Goal: Transaction & Acquisition: Purchase product/service

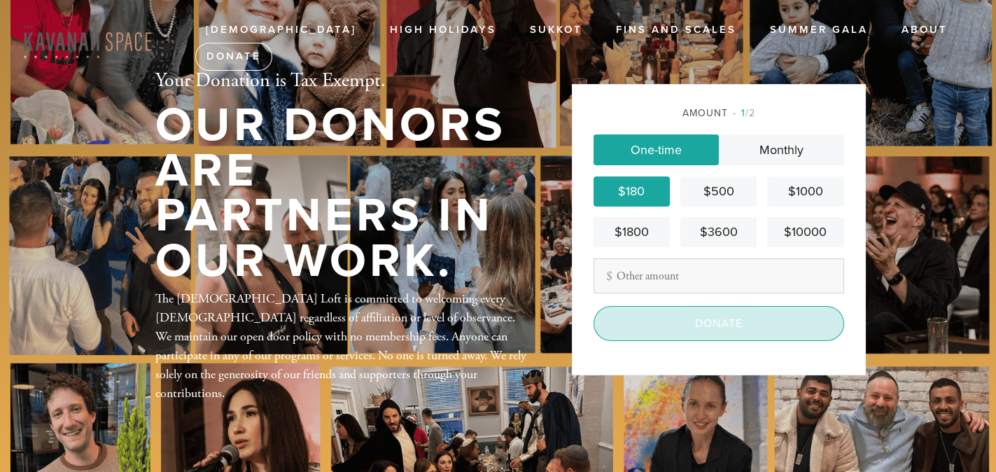
click at [716, 324] on input "Donate" at bounding box center [718, 323] width 250 height 35
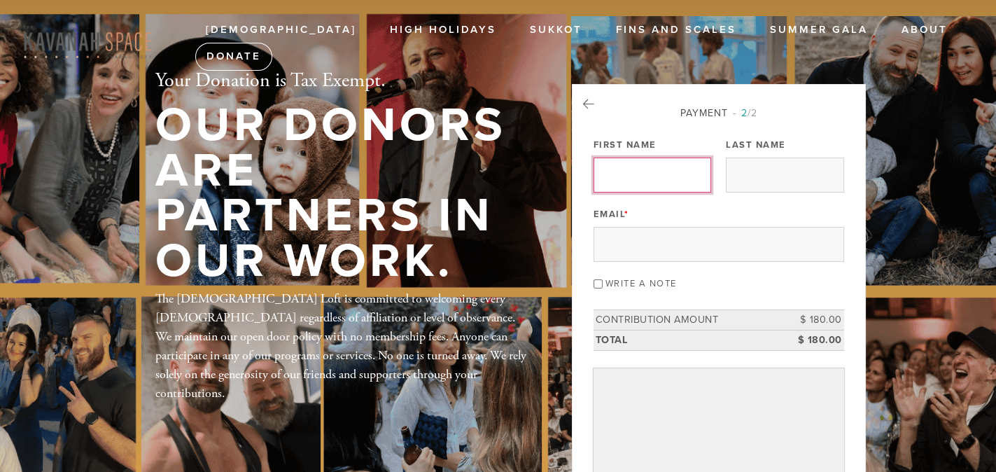
click at [656, 178] on input "First Name" at bounding box center [652, 174] width 118 height 35
type input "[PERSON_NAME]"
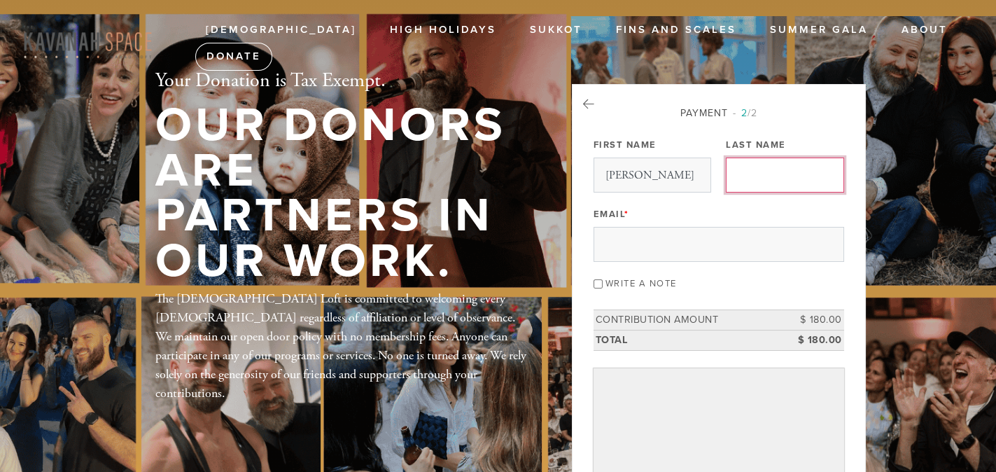
type input "Shamlzadeh"
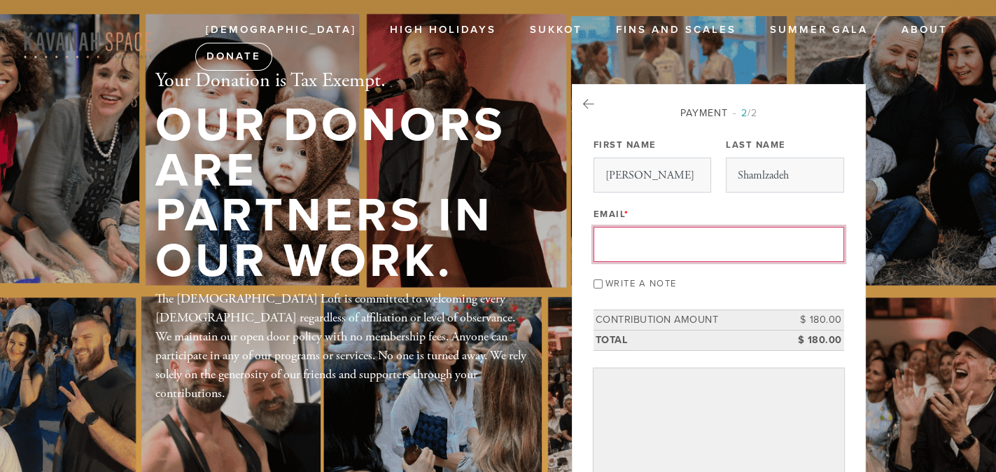
type input "[EMAIL_ADDRESS][DOMAIN_NAME]"
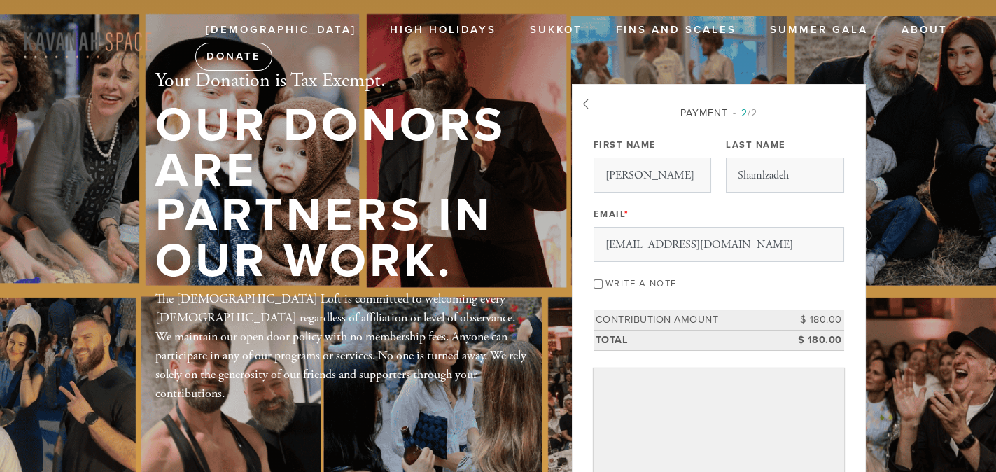
click at [599, 281] on input "Write a note" at bounding box center [597, 283] width 9 height 9
checkbox input "true"
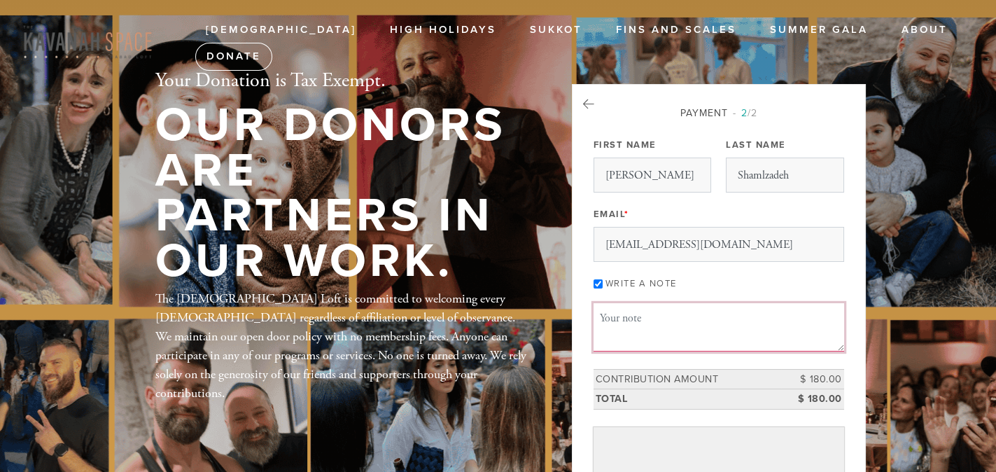
click at [636, 320] on textarea "Message or dedication" at bounding box center [718, 327] width 250 height 48
click at [688, 316] on textarea "[DATE]" at bounding box center [718, 327] width 250 height 48
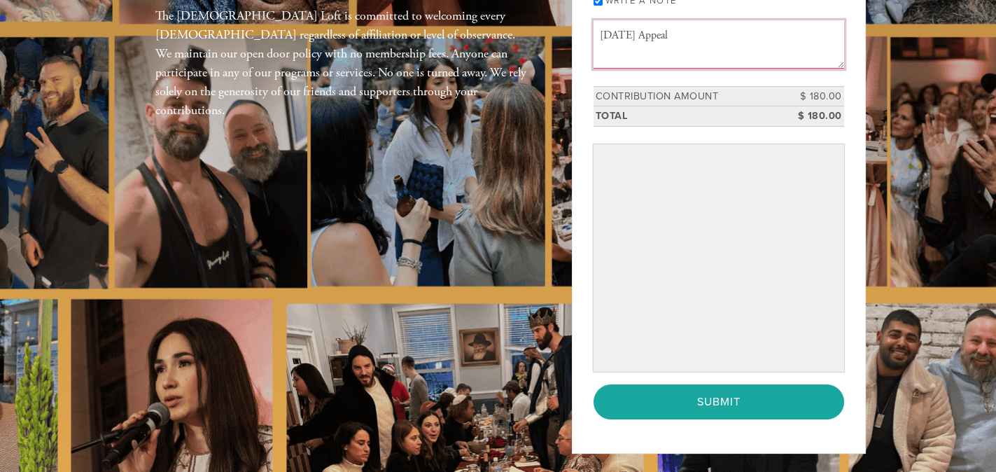
type textarea "[DATE] Appeal"
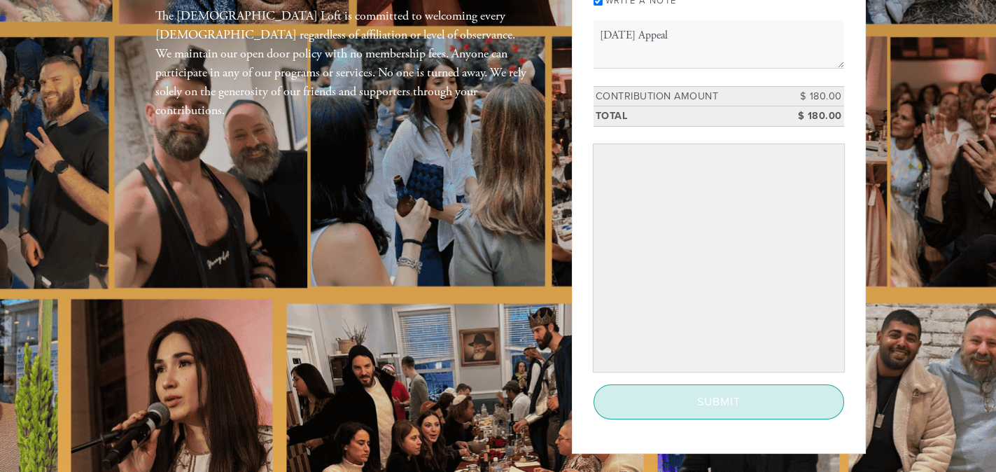
click at [711, 392] on input "Submit" at bounding box center [718, 401] width 250 height 35
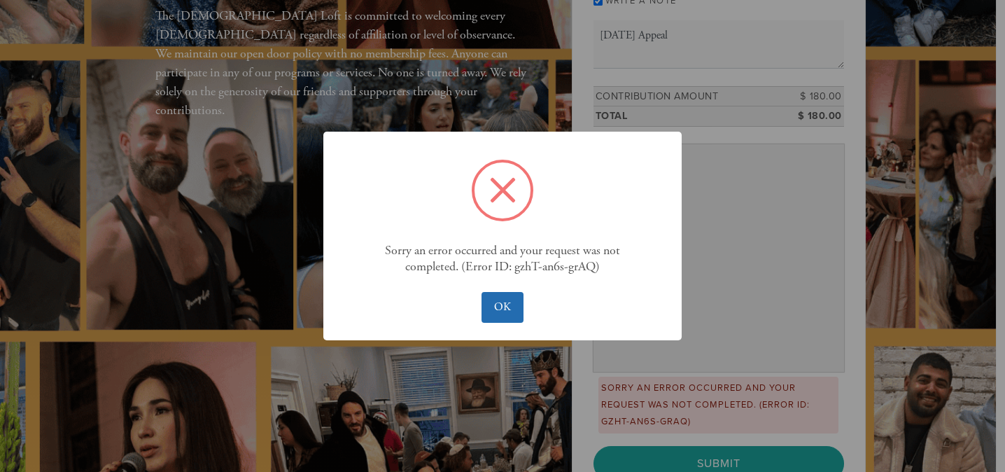
click at [504, 306] on button "OK" at bounding box center [501, 307] width 41 height 31
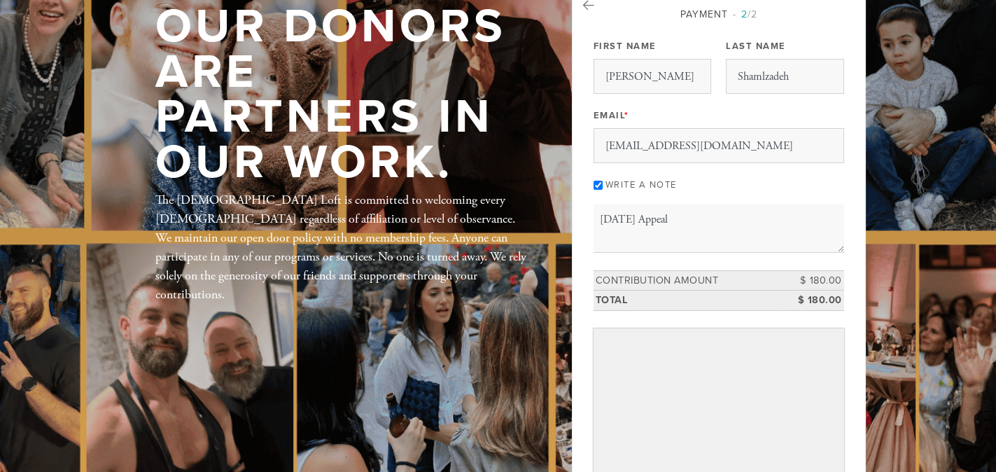
scroll to position [11, 0]
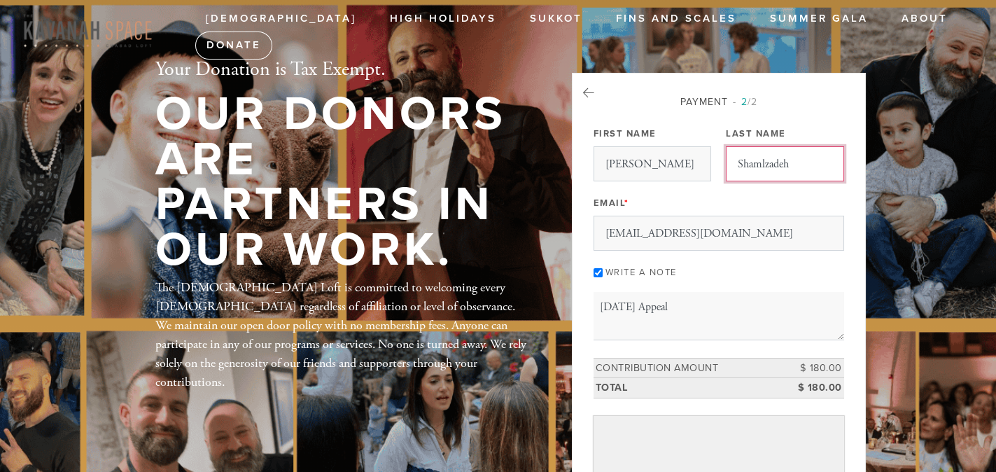
click at [761, 163] on input "Shamlzadeh" at bounding box center [784, 163] width 118 height 35
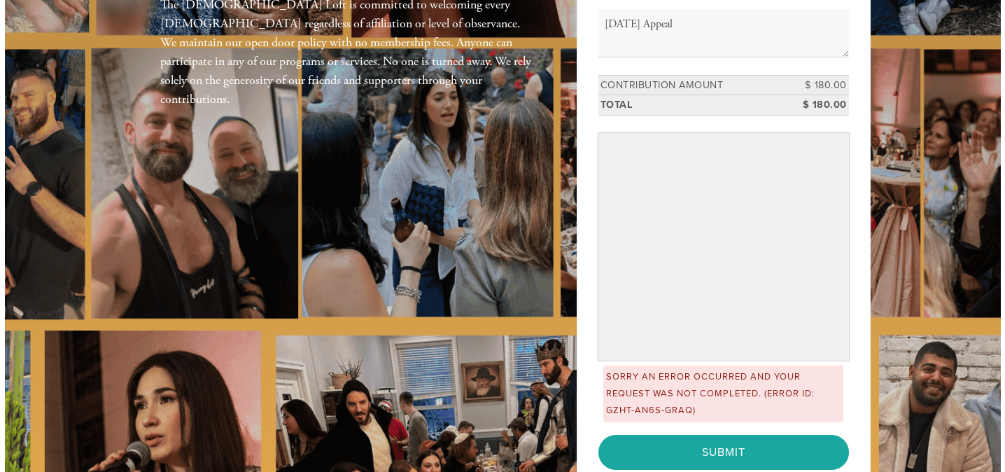
scroll to position [295, 0]
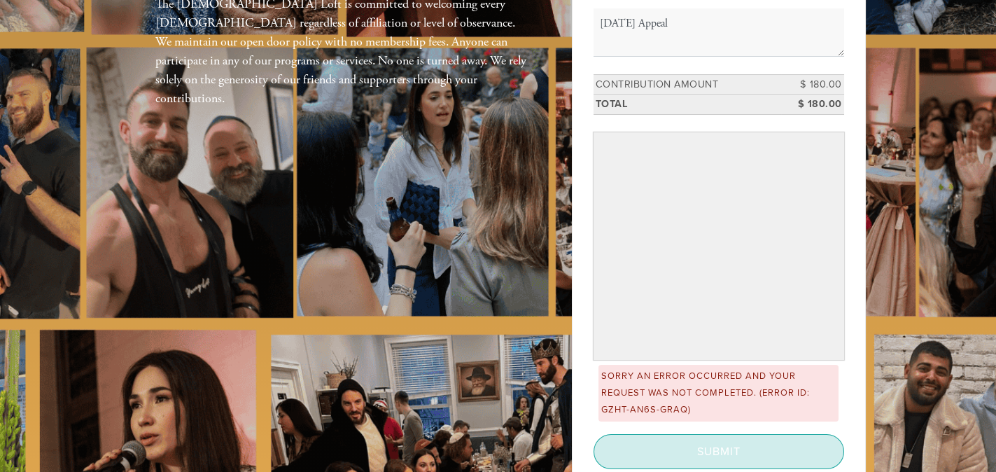
type input "Shamilzadeh"
click at [707, 447] on input "Submit" at bounding box center [718, 451] width 250 height 35
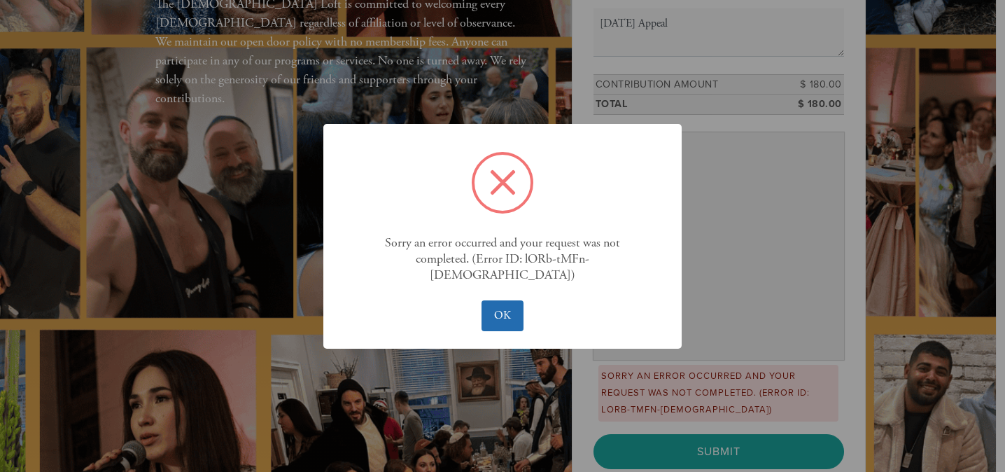
click at [516, 309] on button "OK" at bounding box center [501, 315] width 41 height 31
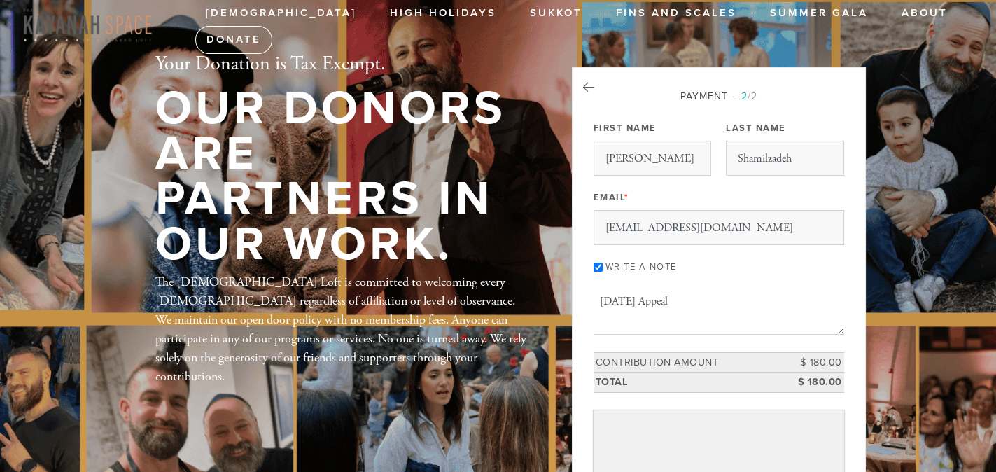
scroll to position [0, 0]
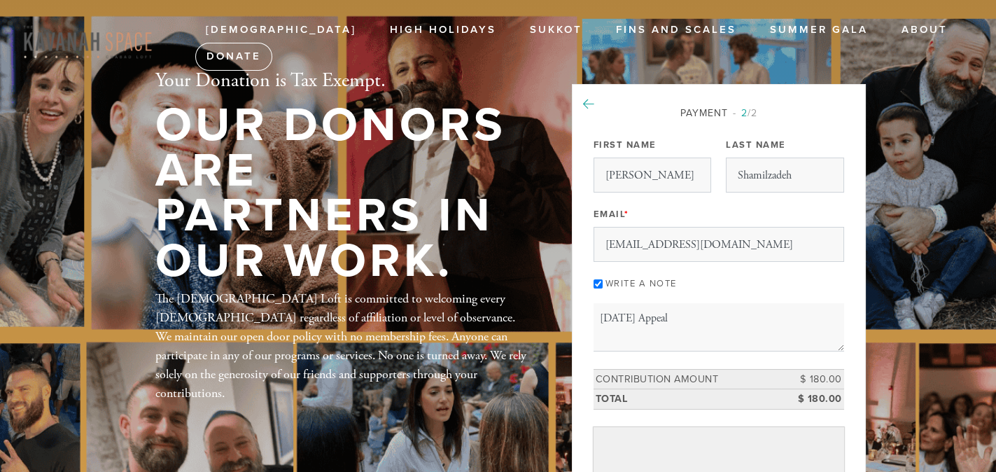
click at [590, 106] on icon at bounding box center [588, 104] width 11 height 13
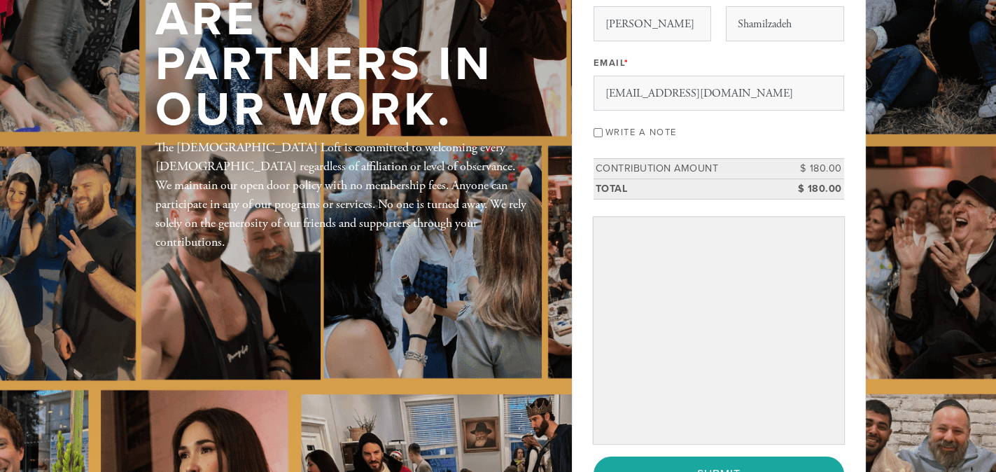
scroll to position [283, 0]
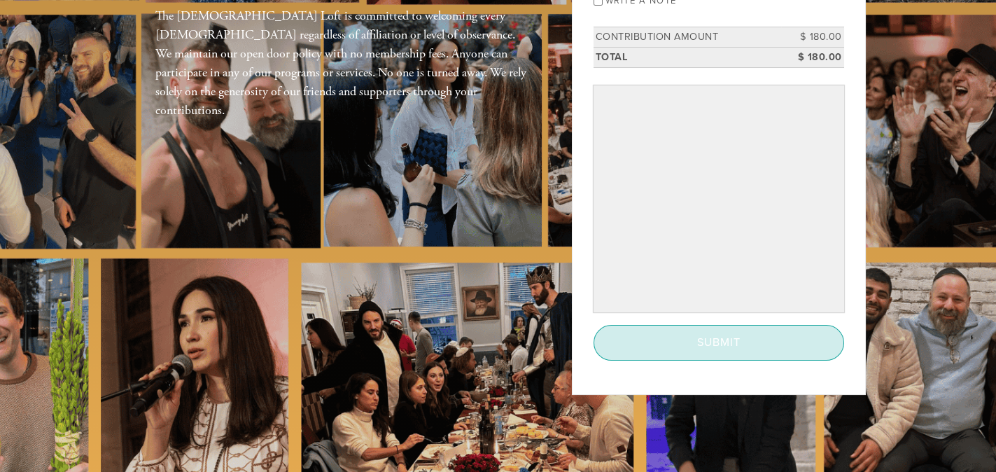
click at [714, 341] on input "Submit" at bounding box center [718, 342] width 250 height 35
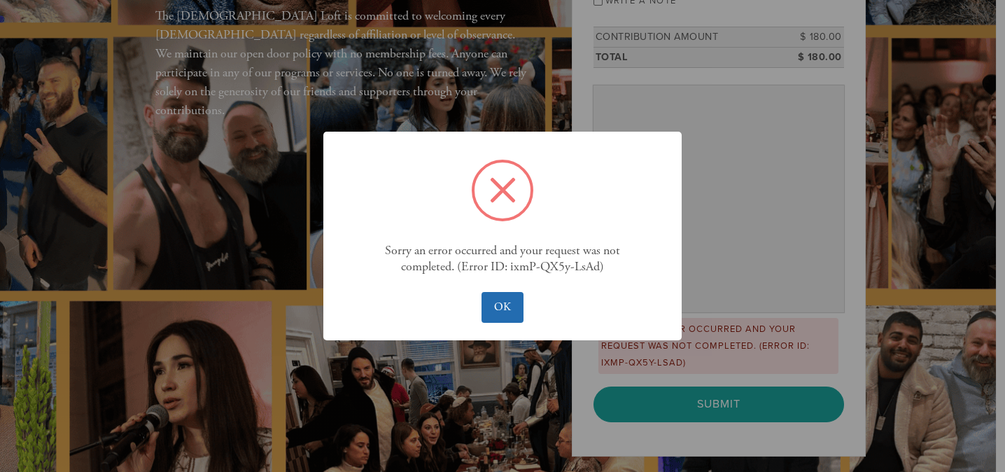
click at [492, 302] on button "OK" at bounding box center [501, 307] width 41 height 31
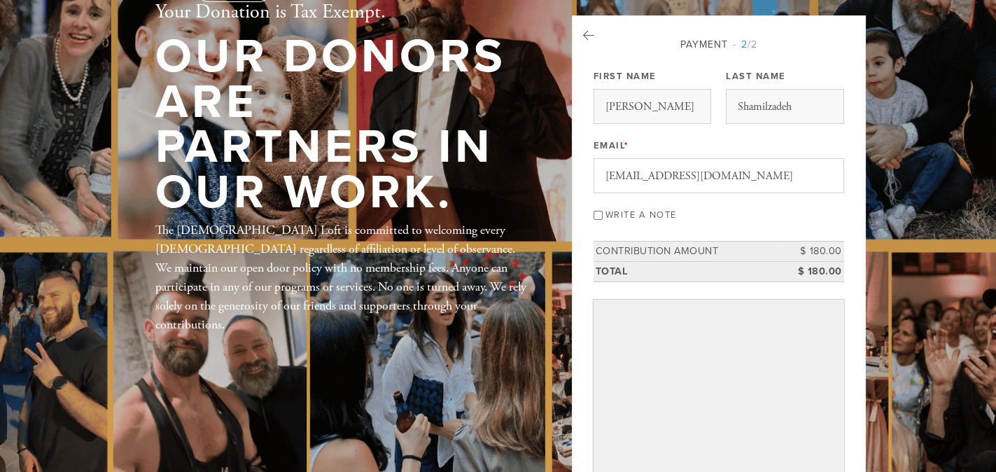
scroll to position [0, 0]
